Goal: Task Accomplishment & Management: Manage account settings

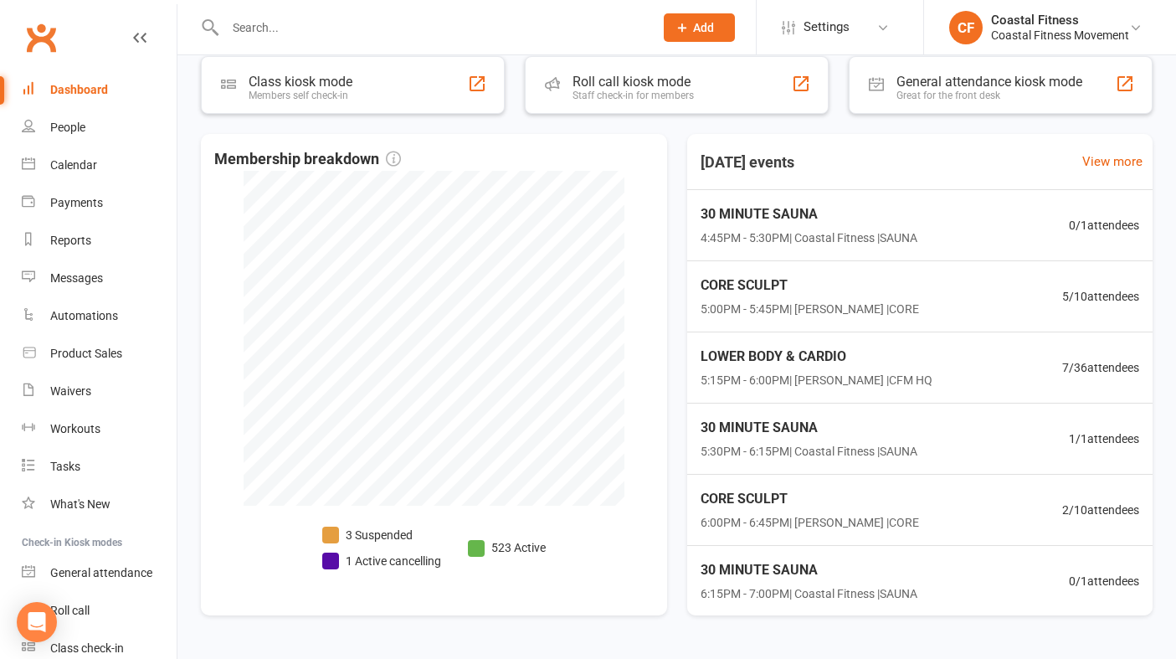
scroll to position [2, 0]
click at [356, 18] on input "text" at bounding box center [431, 27] width 422 height 23
click at [717, 26] on button "Add" at bounding box center [699, 27] width 71 height 28
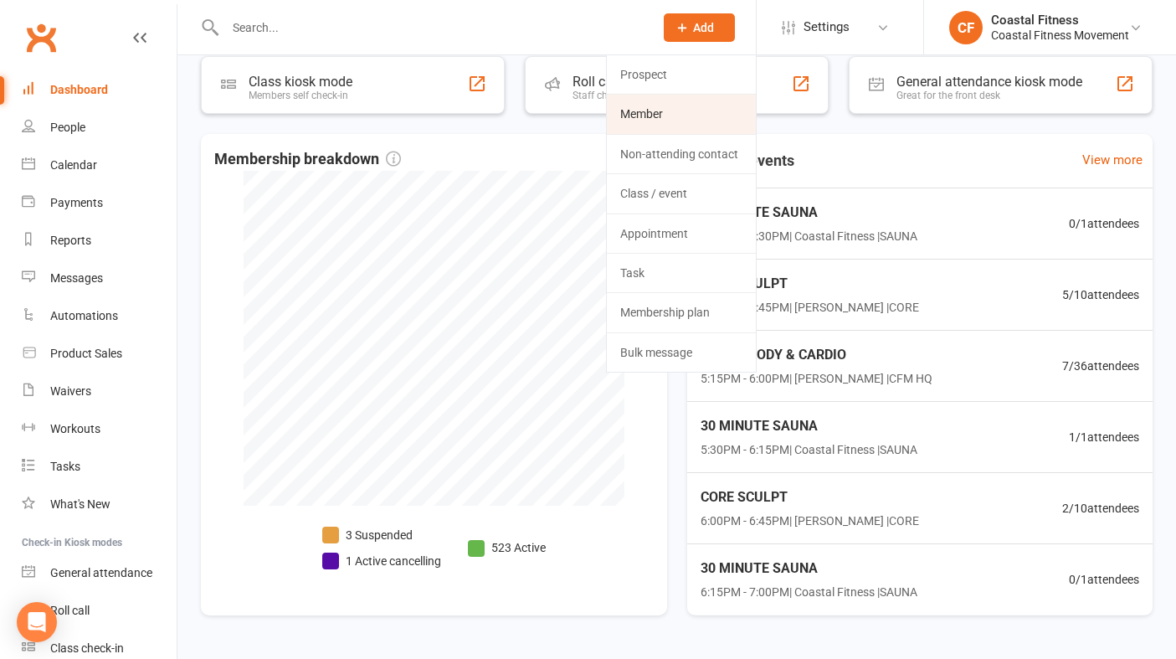
click at [667, 111] on link "Member" at bounding box center [681, 114] width 149 height 39
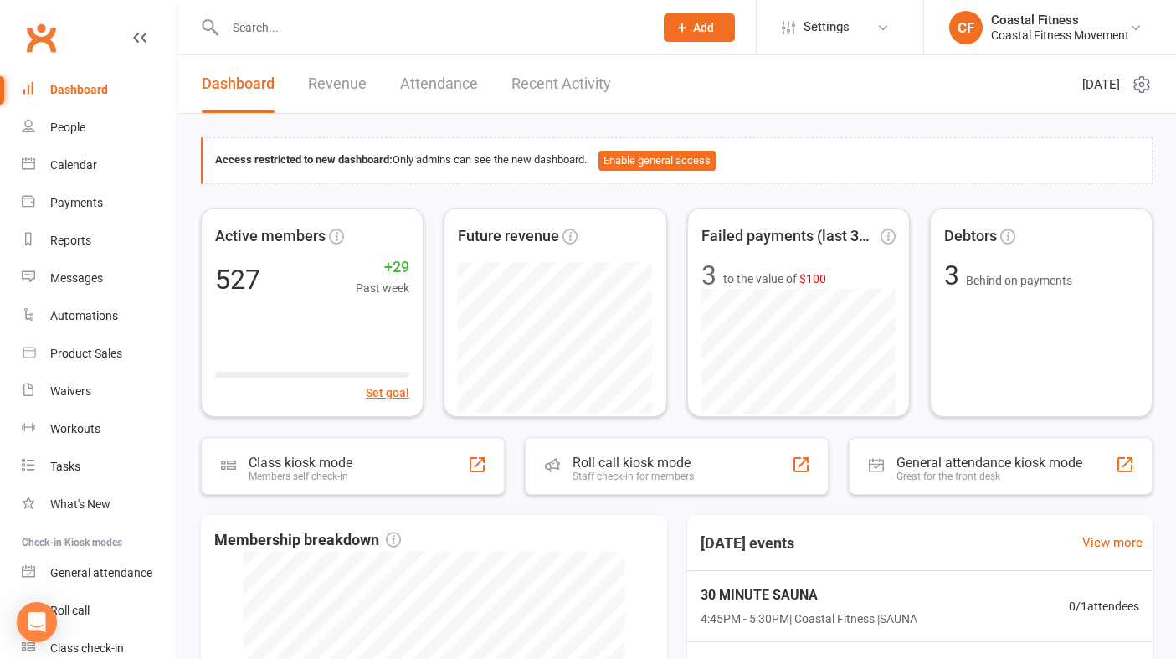
click at [704, 35] on button "Add" at bounding box center [699, 27] width 71 height 28
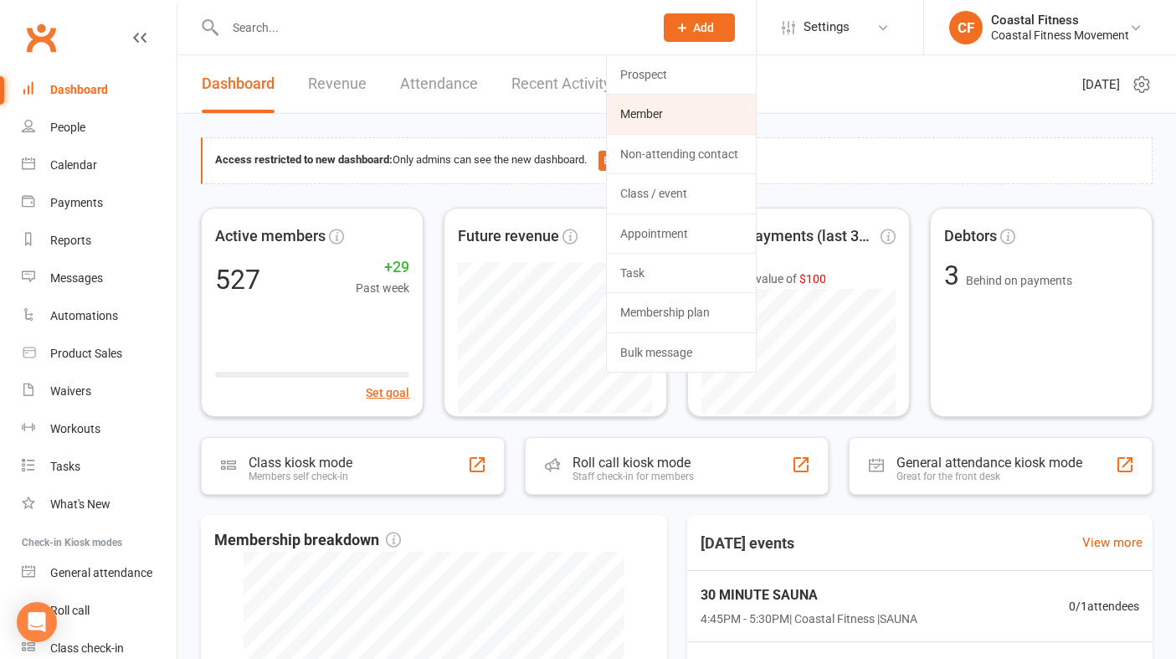
click at [642, 118] on link "Member" at bounding box center [681, 114] width 149 height 39
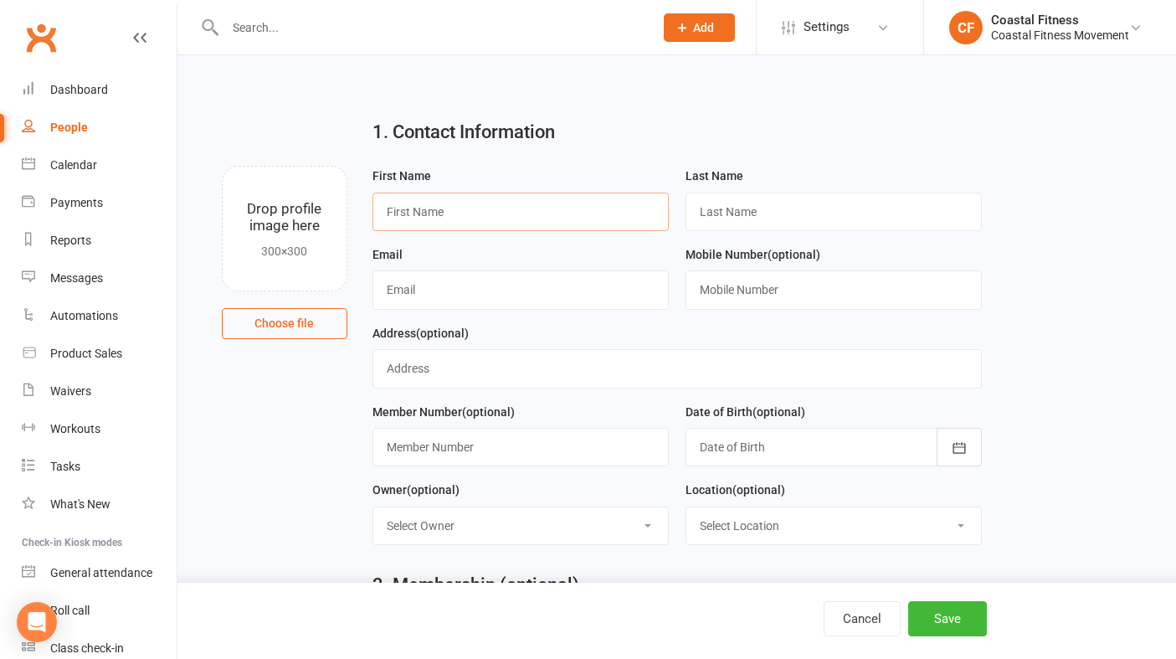
click at [450, 212] on input "text" at bounding box center [521, 212] width 296 height 39
type input "Brittney"
type input "Williams"
click at [394, 290] on input "text" at bounding box center [521, 289] width 296 height 39
type input "bj-9@live.com.au"
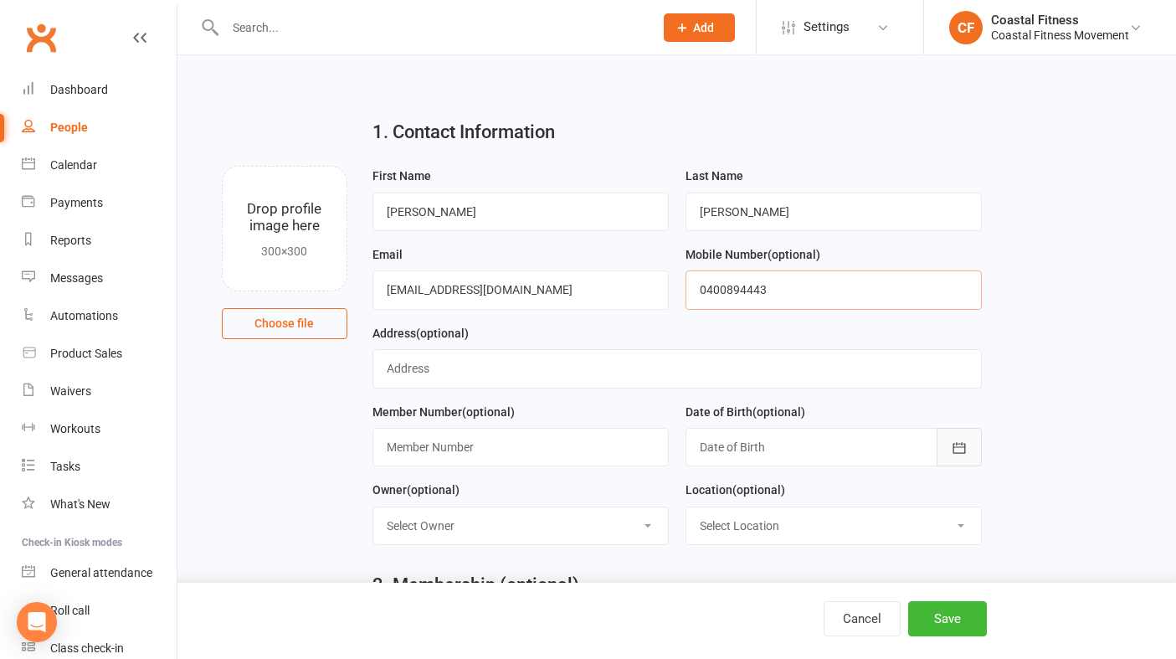
type input "0400894443"
click at [946, 439] on button "button" at bounding box center [959, 447] width 45 height 39
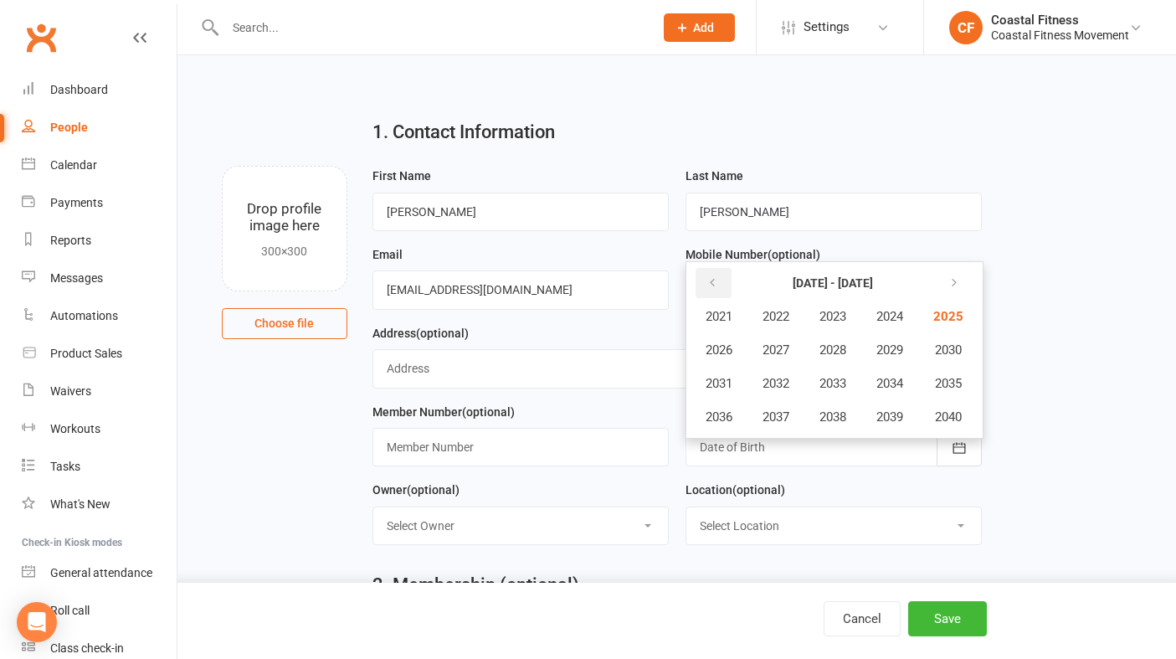
click at [727, 286] on button "button" at bounding box center [714, 283] width 36 height 30
click at [955, 423] on span "2000" at bounding box center [946, 416] width 27 height 15
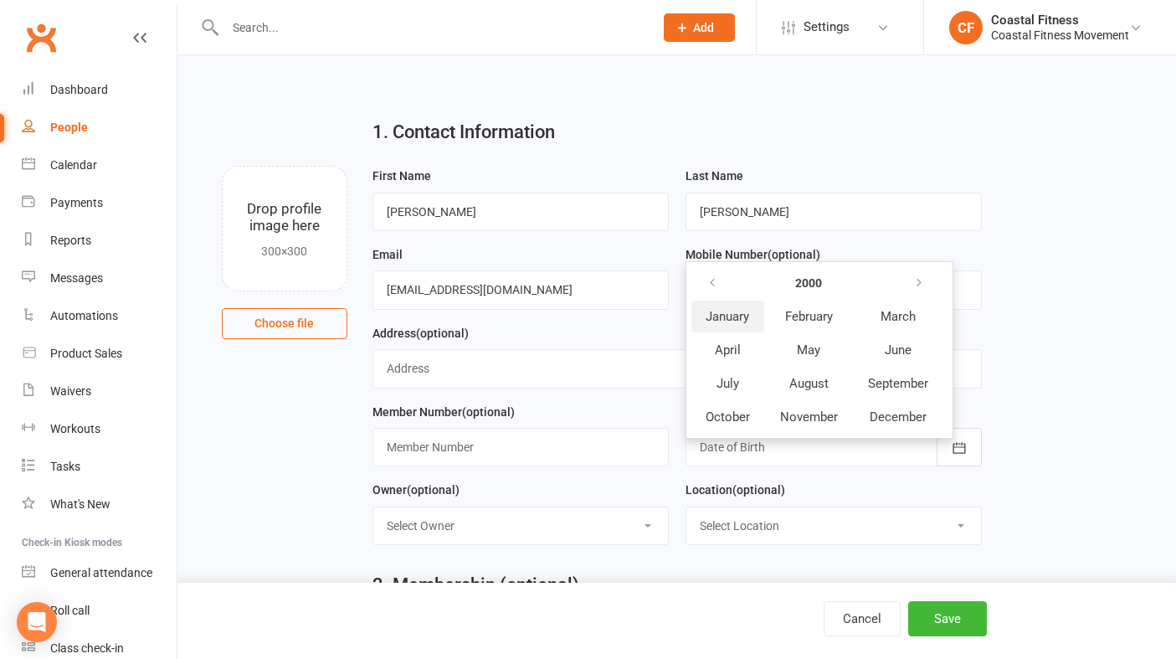
click at [734, 315] on span "January" at bounding box center [728, 316] width 44 height 15
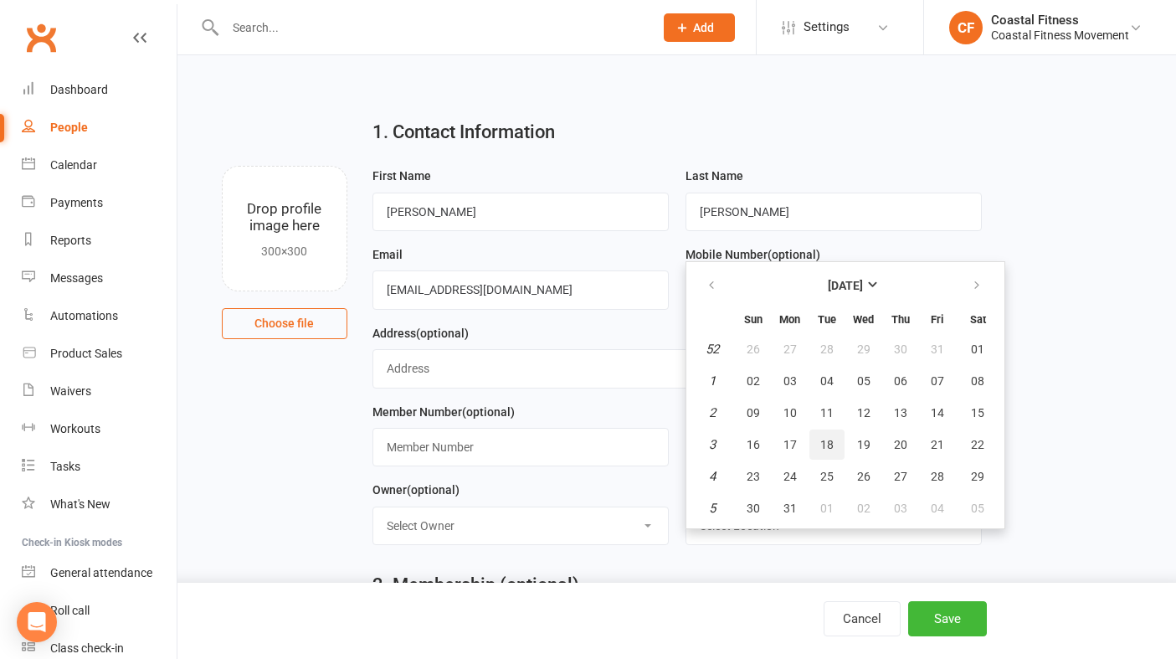
click at [824, 444] on span "18" at bounding box center [826, 444] width 13 height 13
type input "18 Jan 2000"
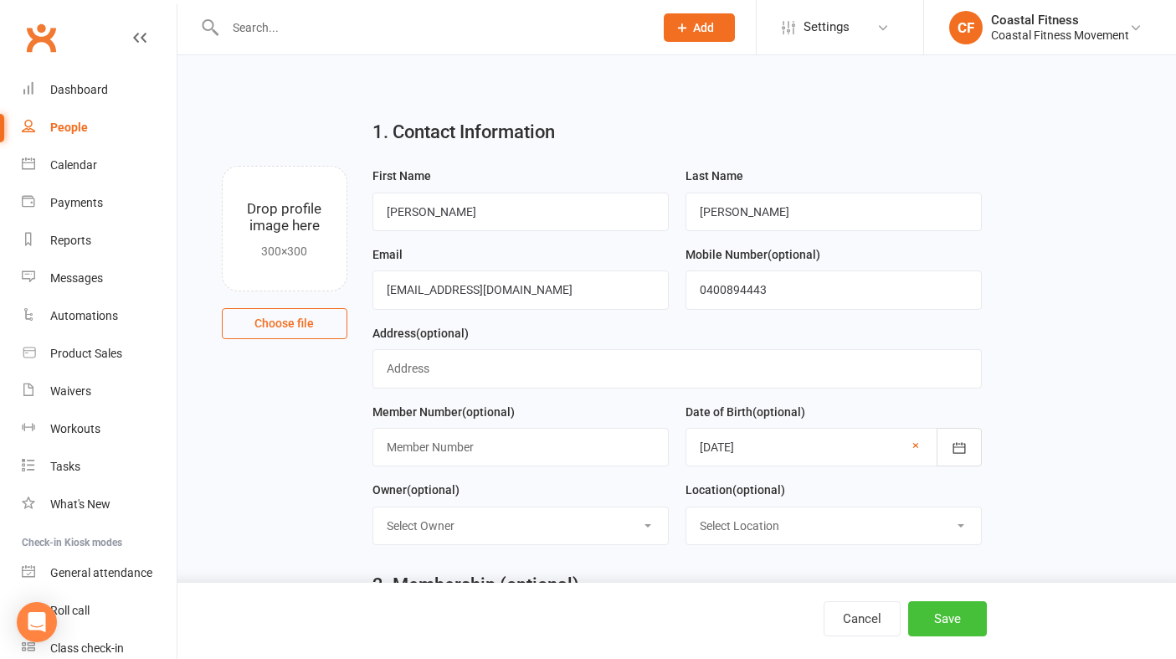
click at [942, 616] on button "Save" at bounding box center [947, 618] width 79 height 35
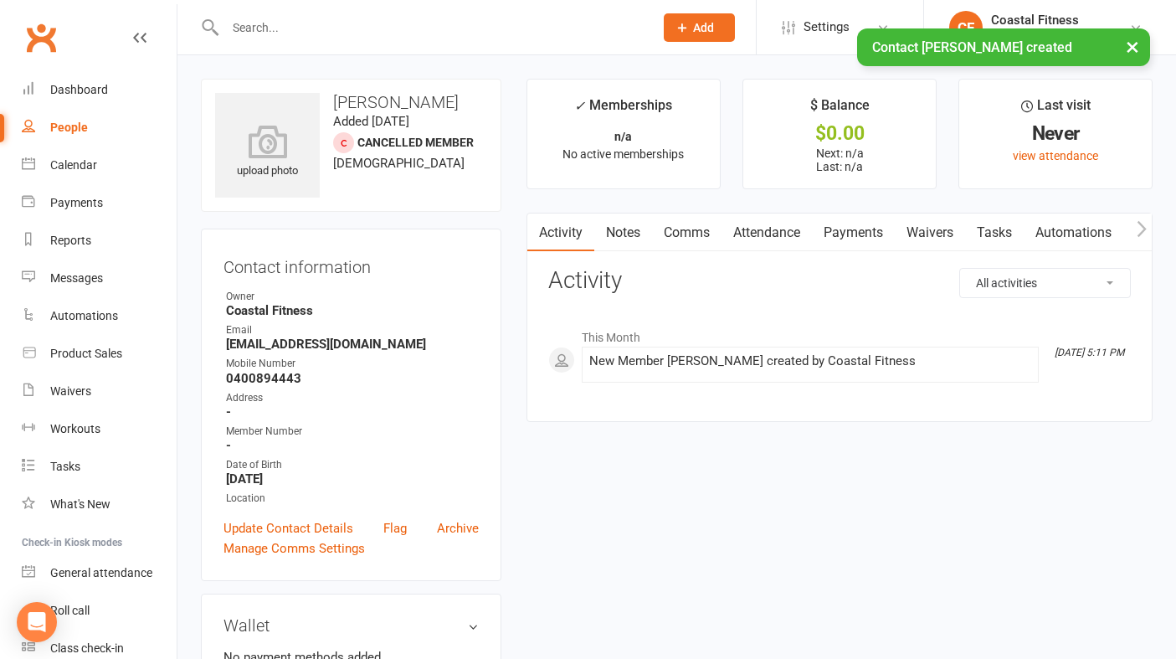
click at [926, 234] on link "Waivers" at bounding box center [930, 232] width 70 height 39
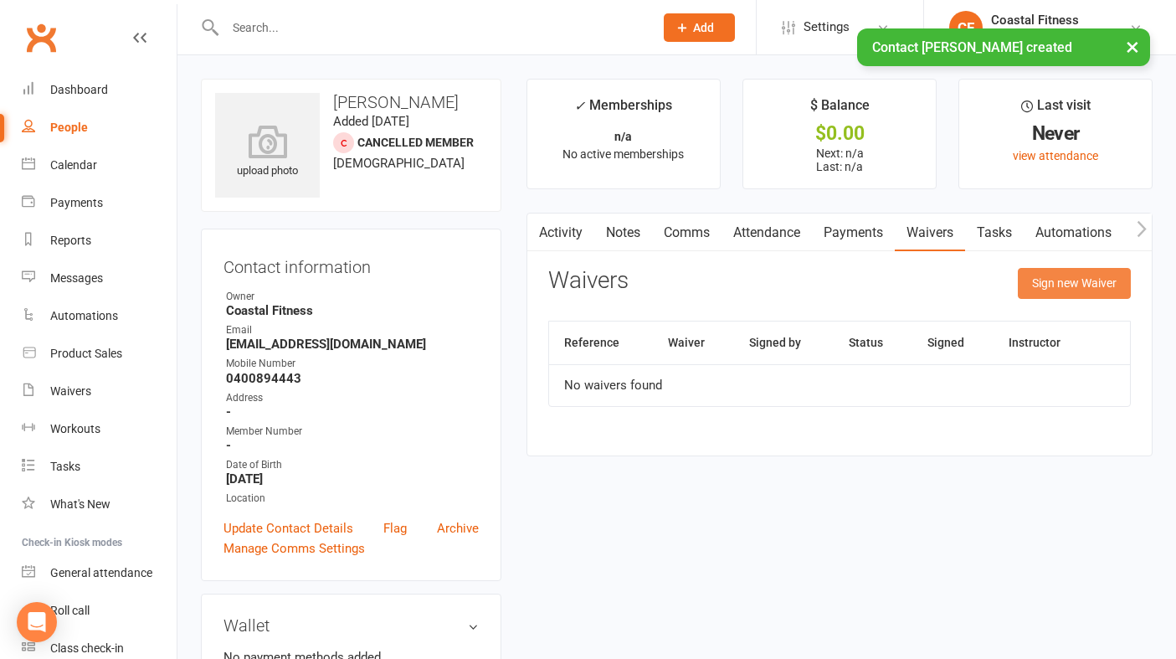
click at [1056, 283] on button "Sign new Waiver" at bounding box center [1074, 283] width 113 height 30
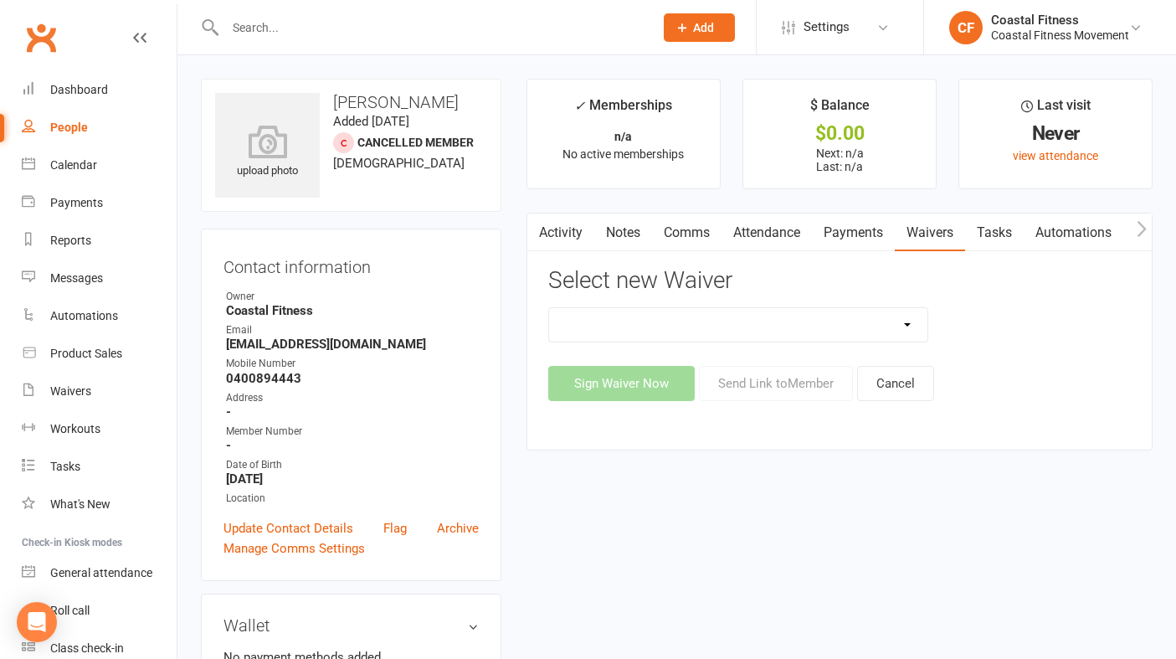
click at [895, 329] on select "5 x SAUNA PASS 7 DAY CASUAL PASS 7 DAY FREE TRIAL BRING A FRIEND FOR FREE BRONZ…" at bounding box center [738, 324] width 378 height 33
select select "10151"
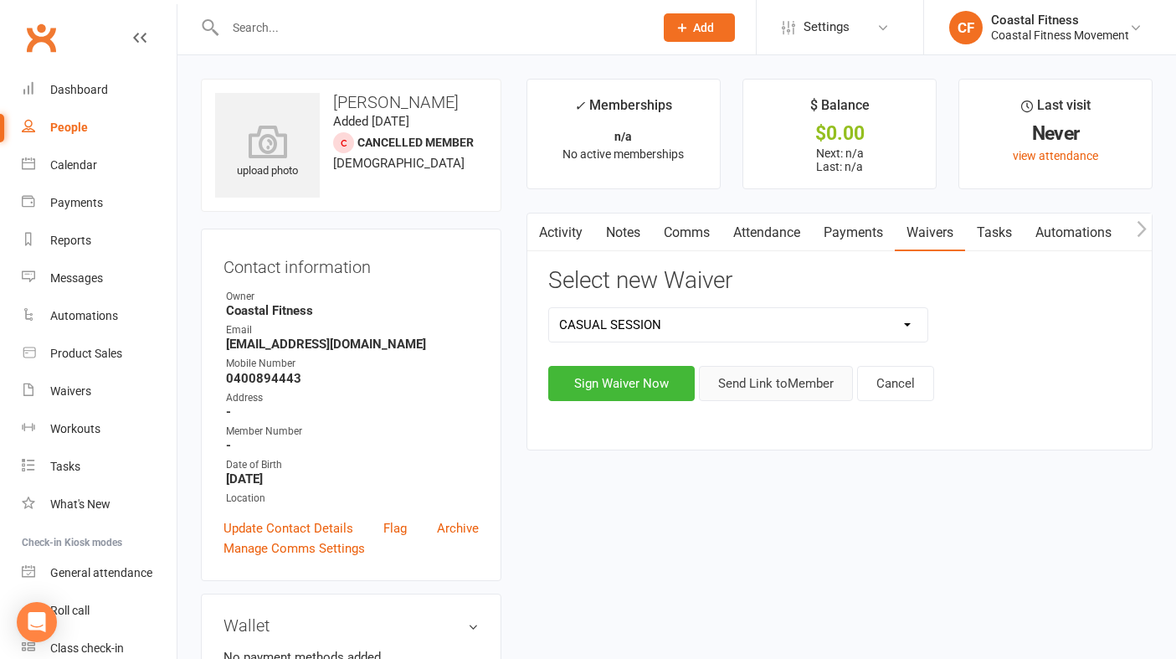
click at [778, 388] on button "Send Link to Member" at bounding box center [776, 383] width 154 height 35
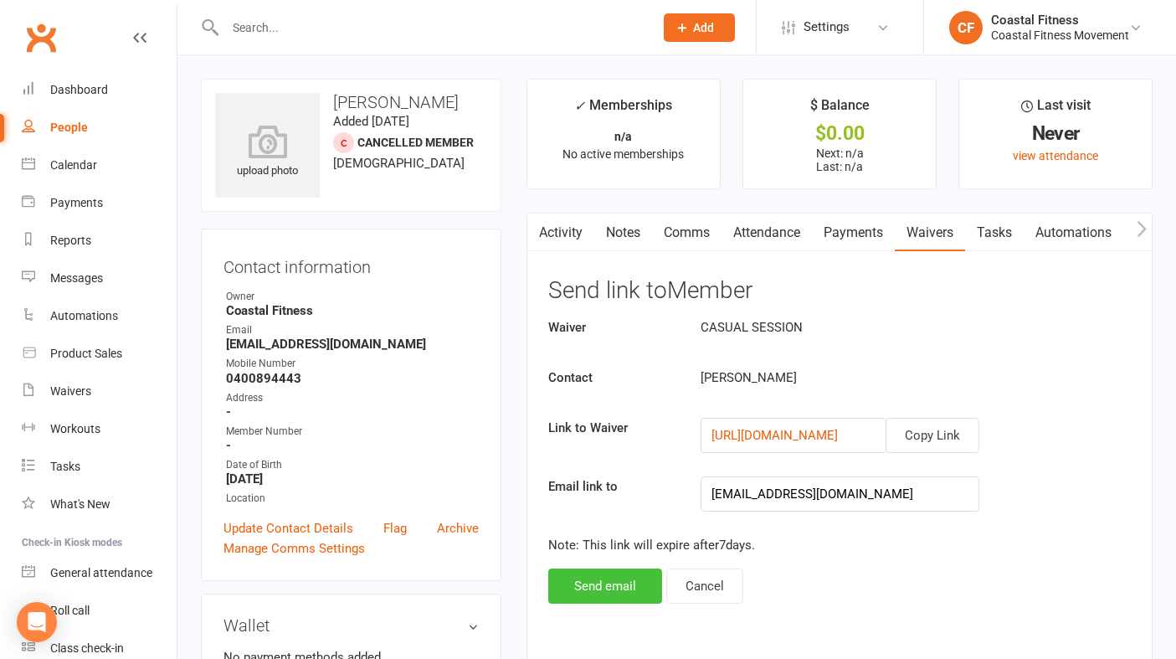
click at [631, 594] on button "Send email" at bounding box center [605, 585] width 114 height 35
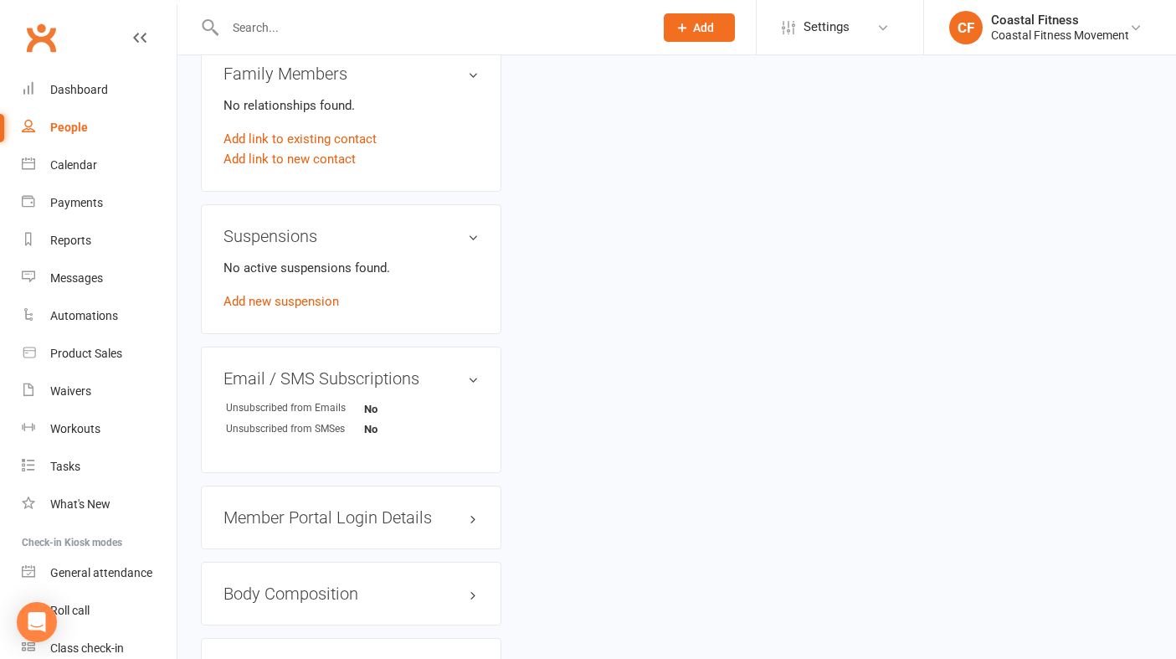
scroll to position [830, 0]
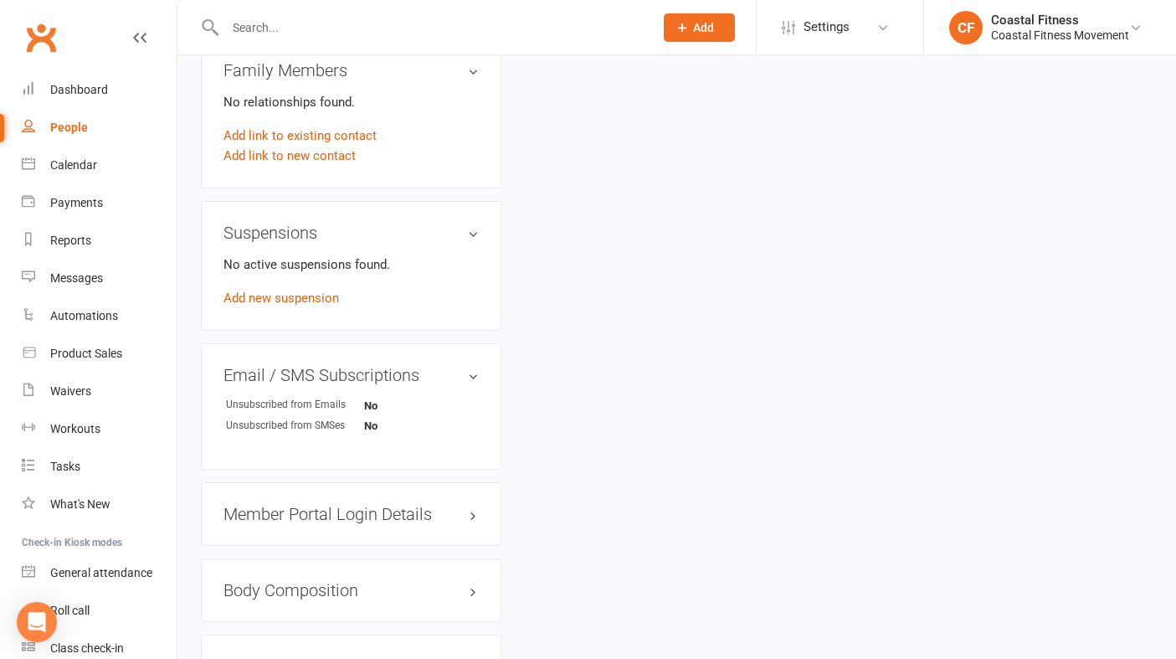
click at [446, 510] on h3 "Member Portal Login Details" at bounding box center [351, 514] width 255 height 18
click at [320, 618] on link "Send Member Details" at bounding box center [284, 620] width 120 height 15
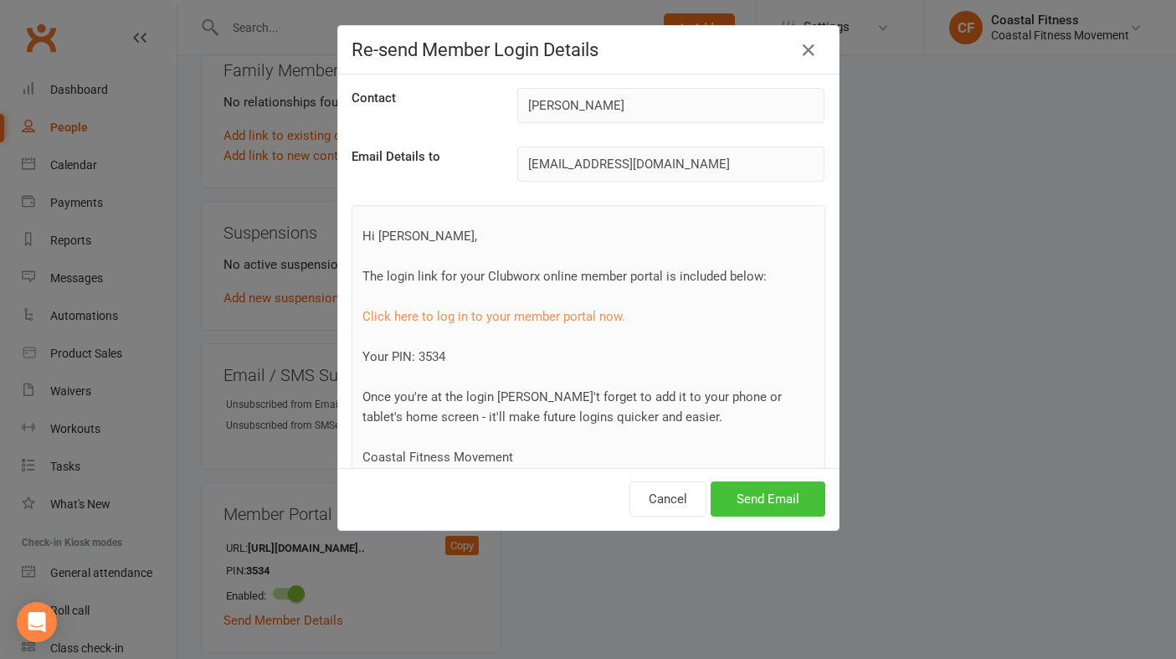
click at [785, 488] on button "Send Email" at bounding box center [768, 498] width 115 height 35
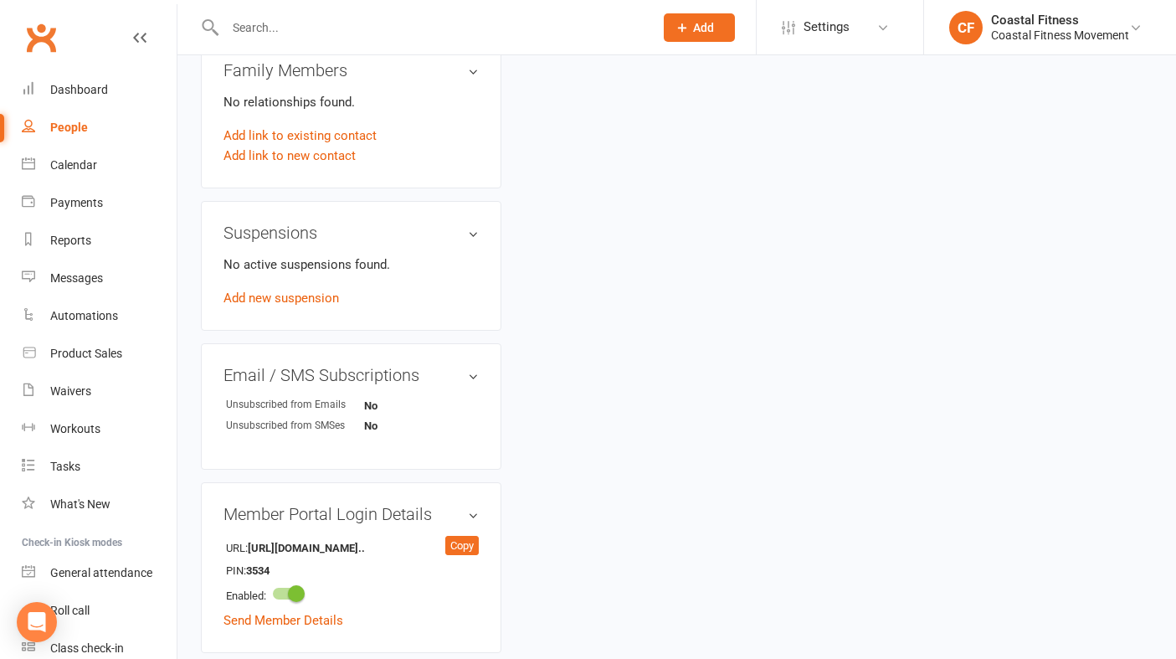
click at [296, 43] on div at bounding box center [421, 27] width 441 height 54
click at [287, 37] on input "text" at bounding box center [431, 27] width 422 height 23
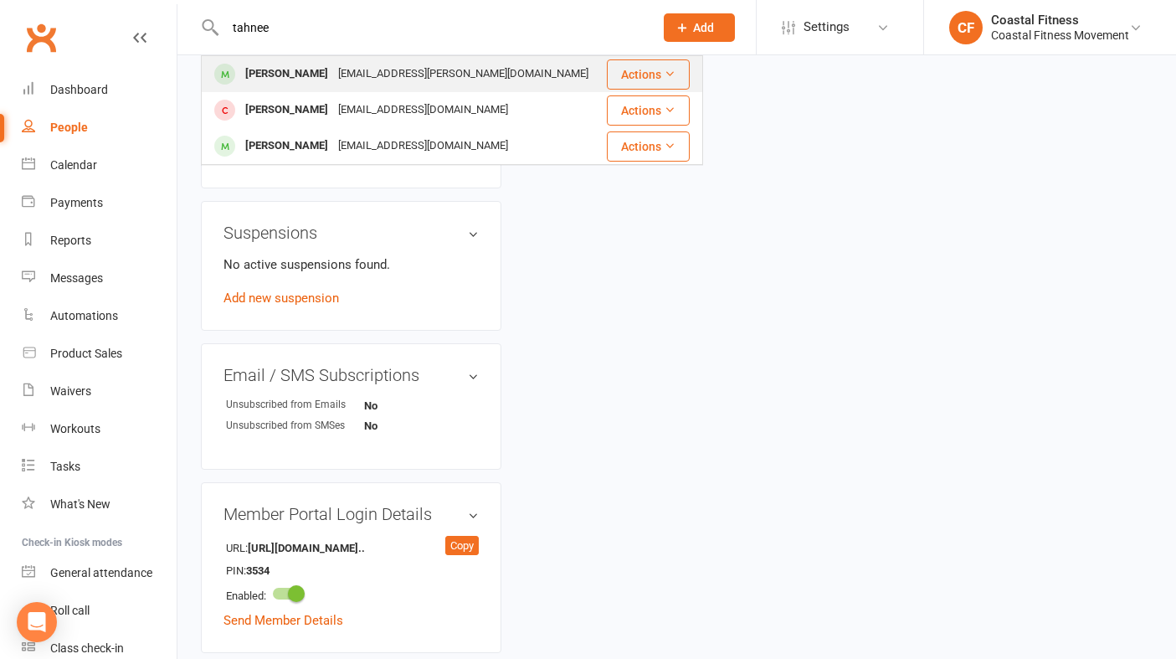
type input "tahnee"
click at [294, 76] on div "Tahnee Bowden" at bounding box center [286, 74] width 93 height 24
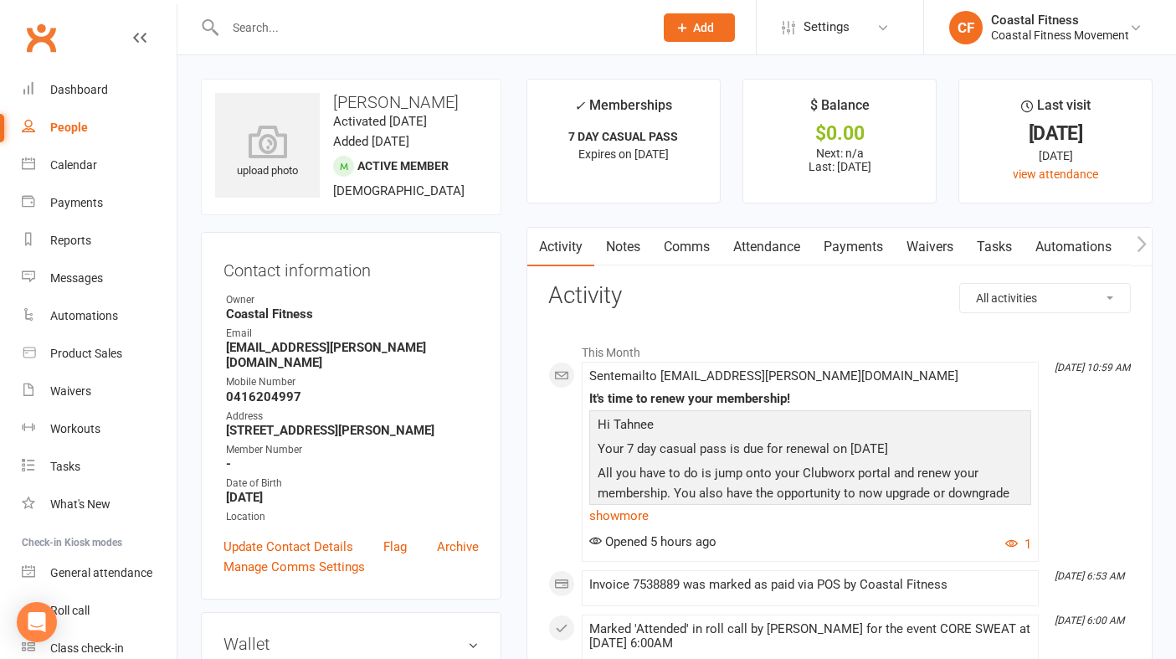
click at [853, 239] on link "Payments" at bounding box center [853, 247] width 83 height 39
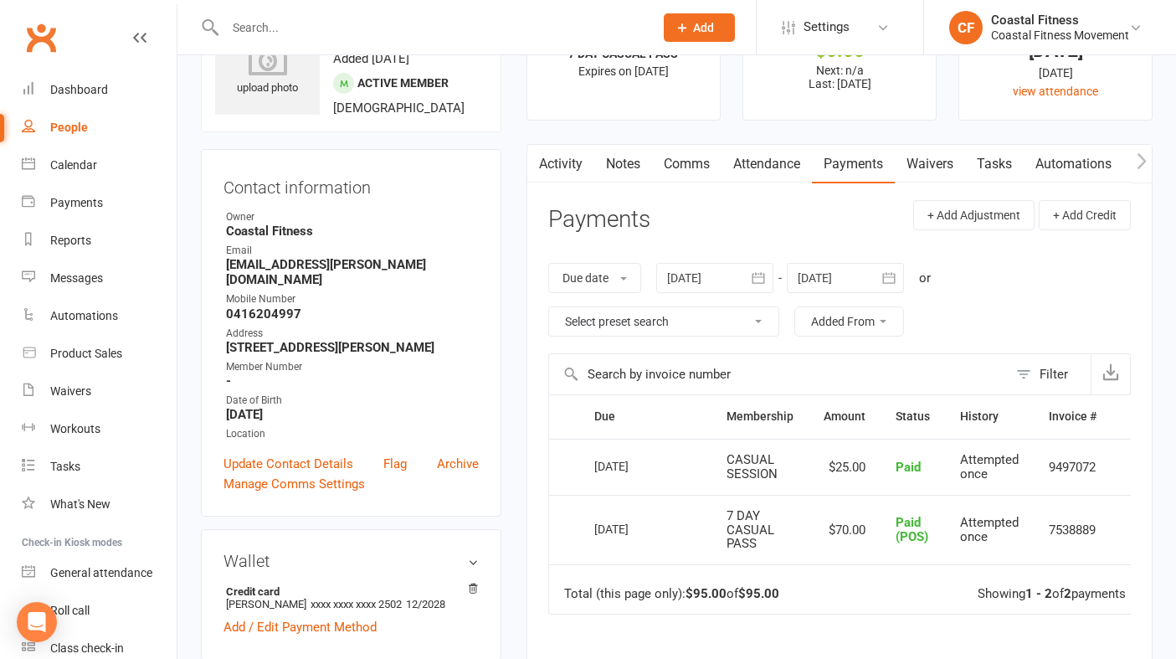
scroll to position [102, 0]
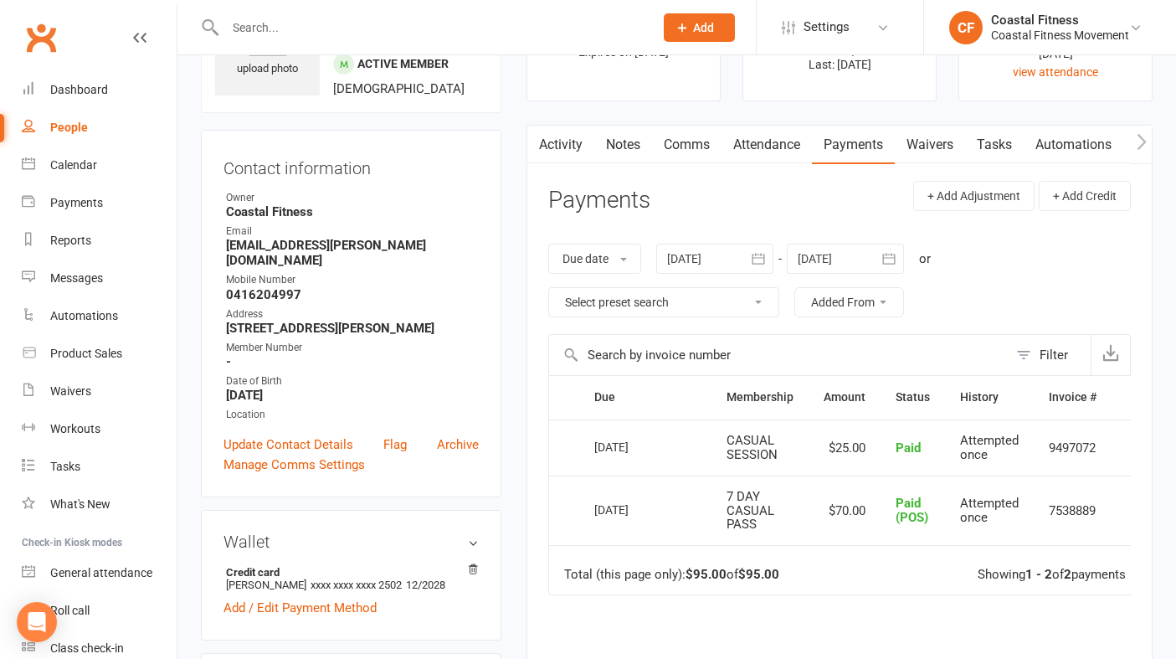
click at [568, 147] on link "Activity" at bounding box center [560, 145] width 67 height 39
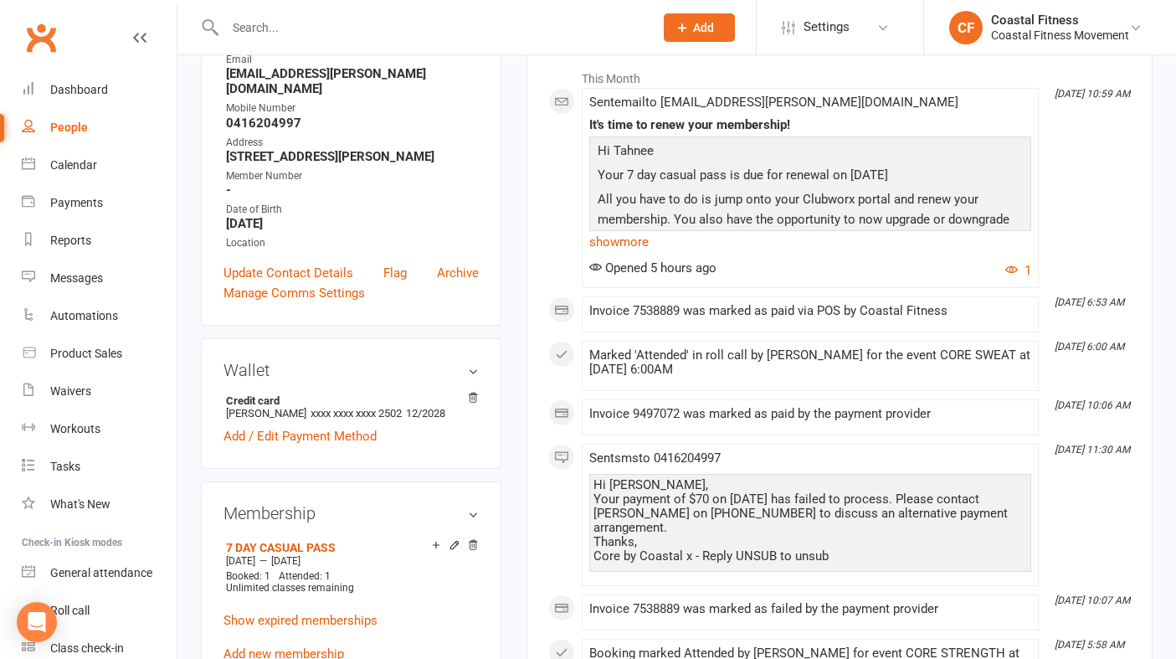
scroll to position [281, 0]
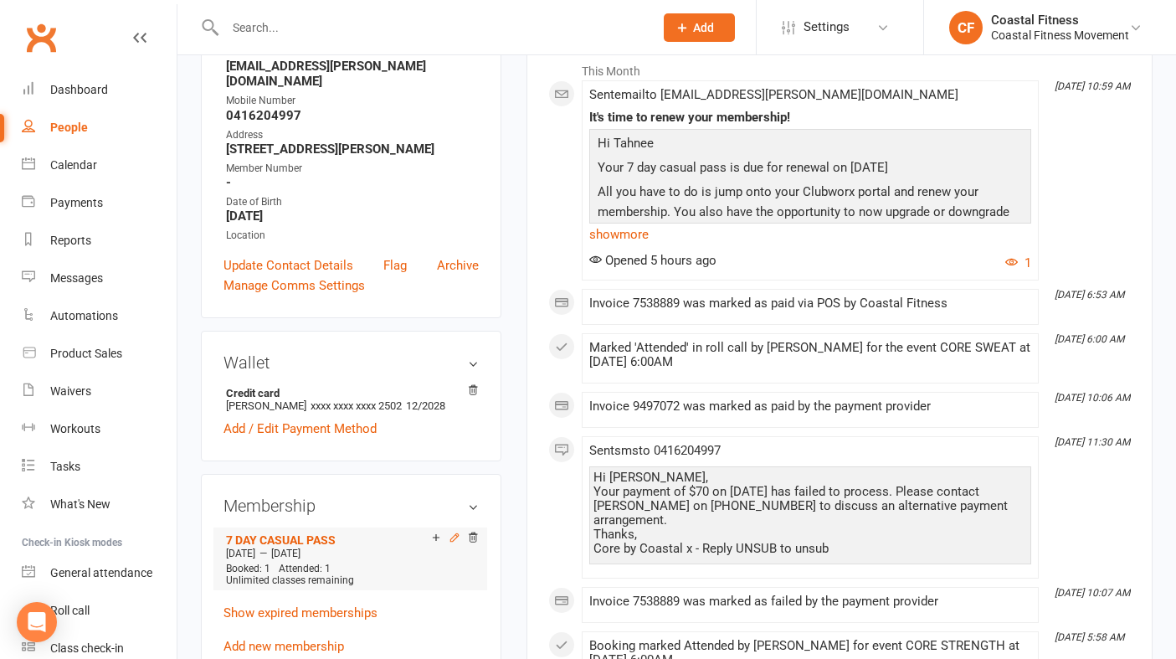
click at [453, 534] on icon at bounding box center [454, 538] width 8 height 8
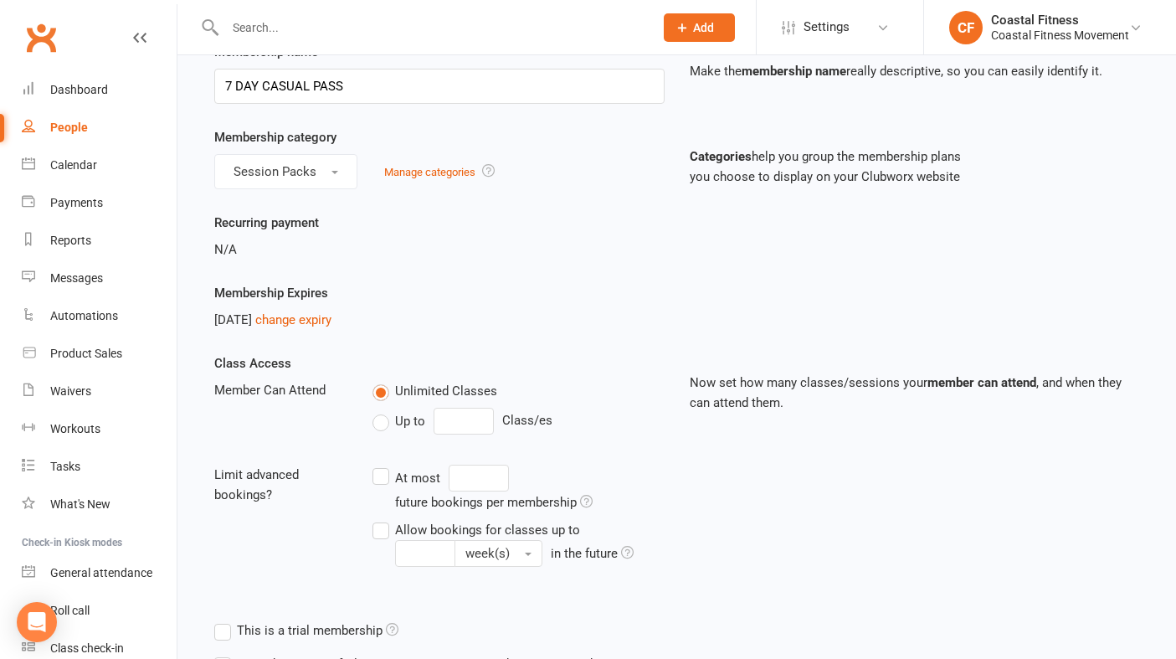
scroll to position [130, 0]
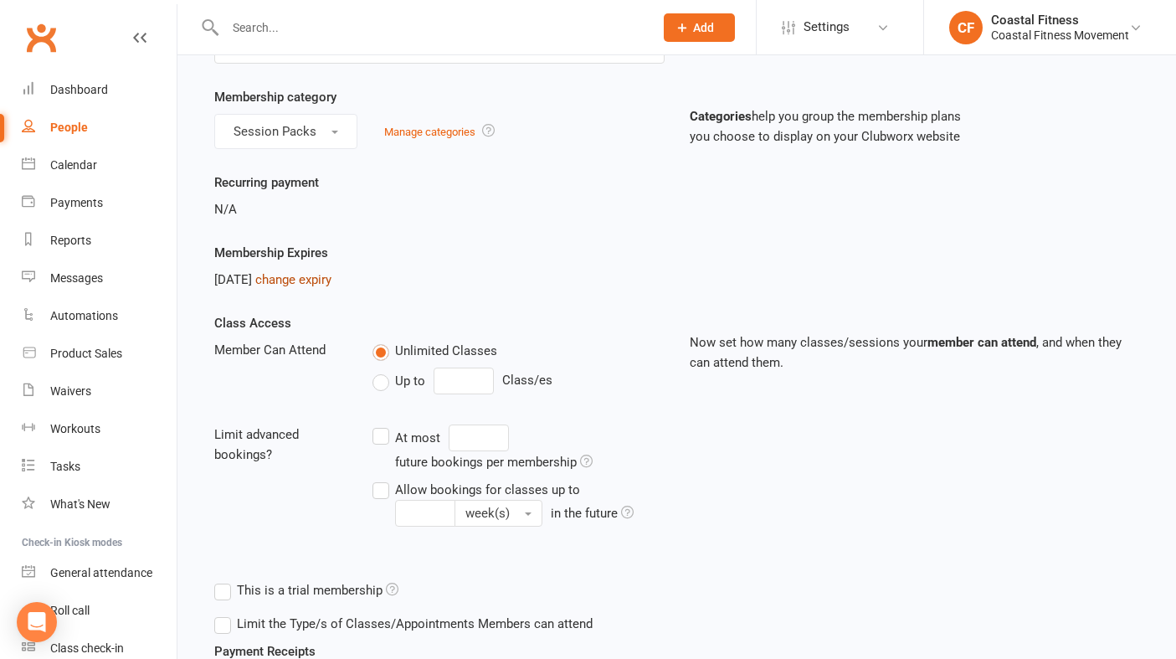
click at [332, 274] on link "change expiry" at bounding box center [293, 279] width 76 height 15
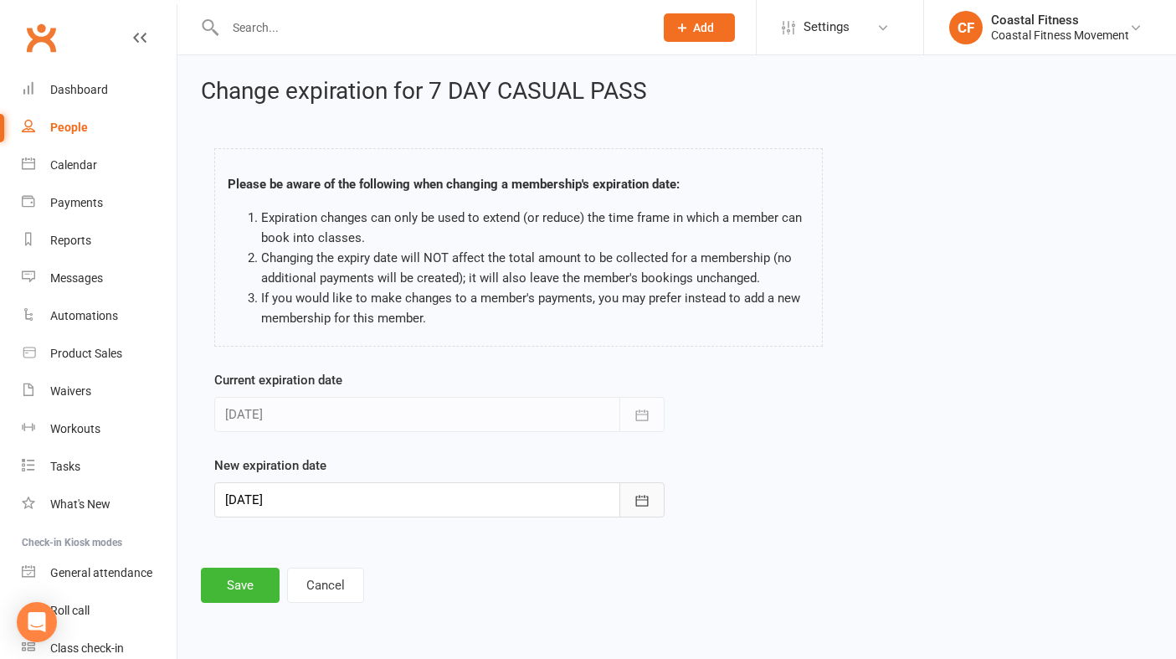
click at [645, 496] on icon "button" at bounding box center [642, 500] width 17 height 17
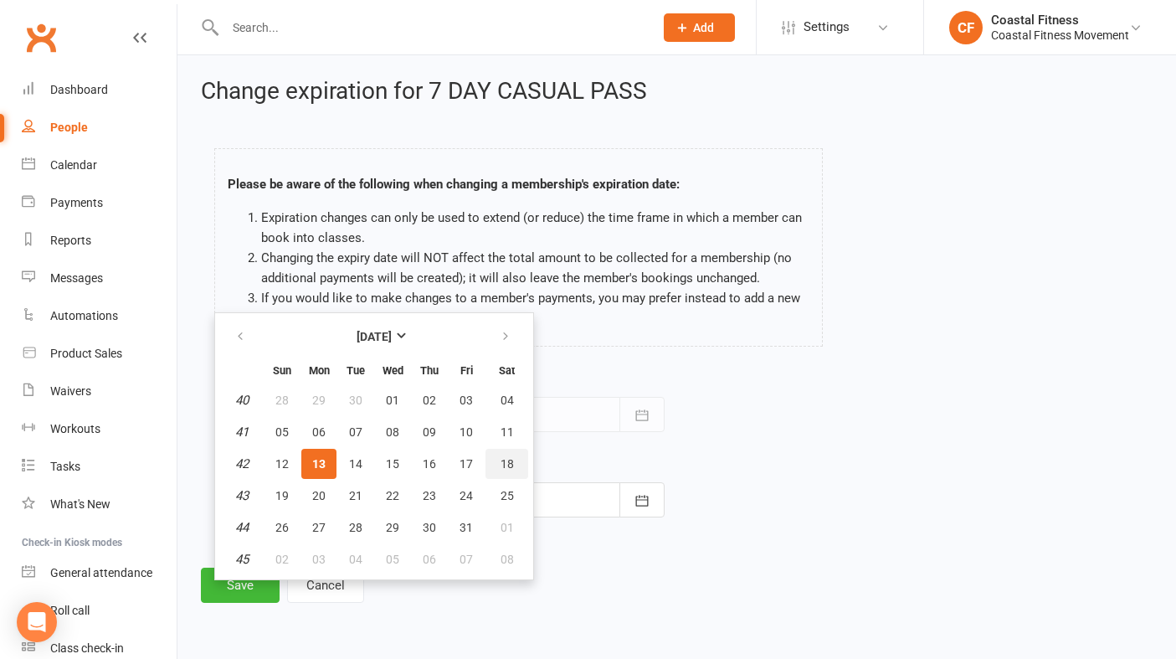
click at [501, 469] on span "18" at bounding box center [507, 463] width 13 height 13
type input "18 Oct 2025"
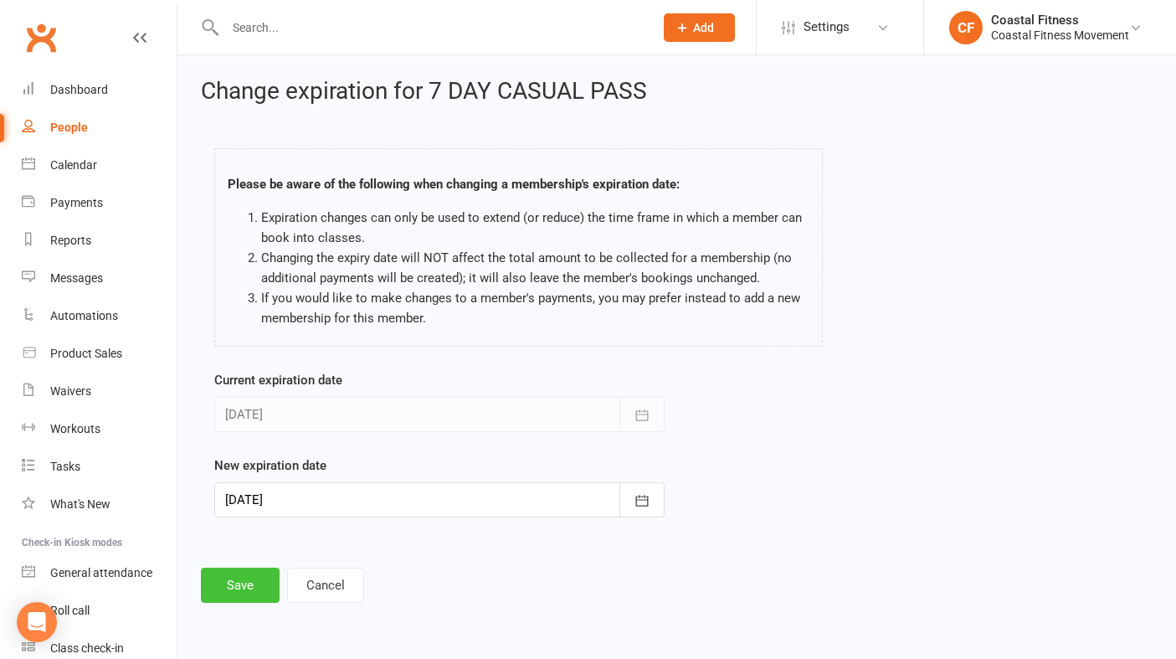
click at [248, 596] on button "Save" at bounding box center [240, 585] width 79 height 35
